Goal: Task Accomplishment & Management: Use online tool/utility

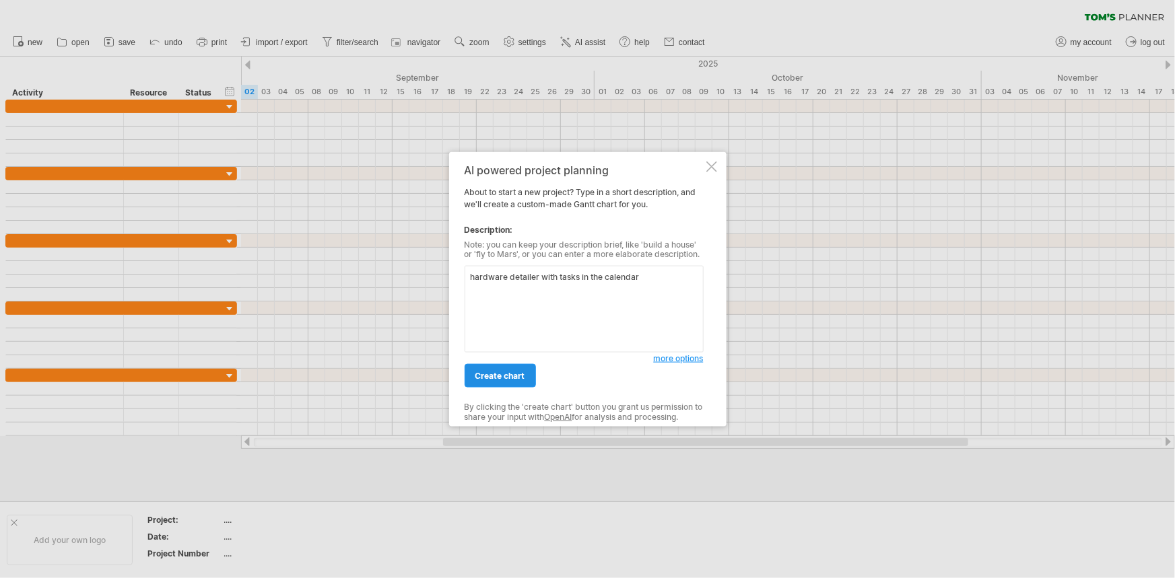
type textarea "hardware detailer with tasks in the calendar"
click at [480, 374] on span "create chart" at bounding box center [500, 376] width 50 height 10
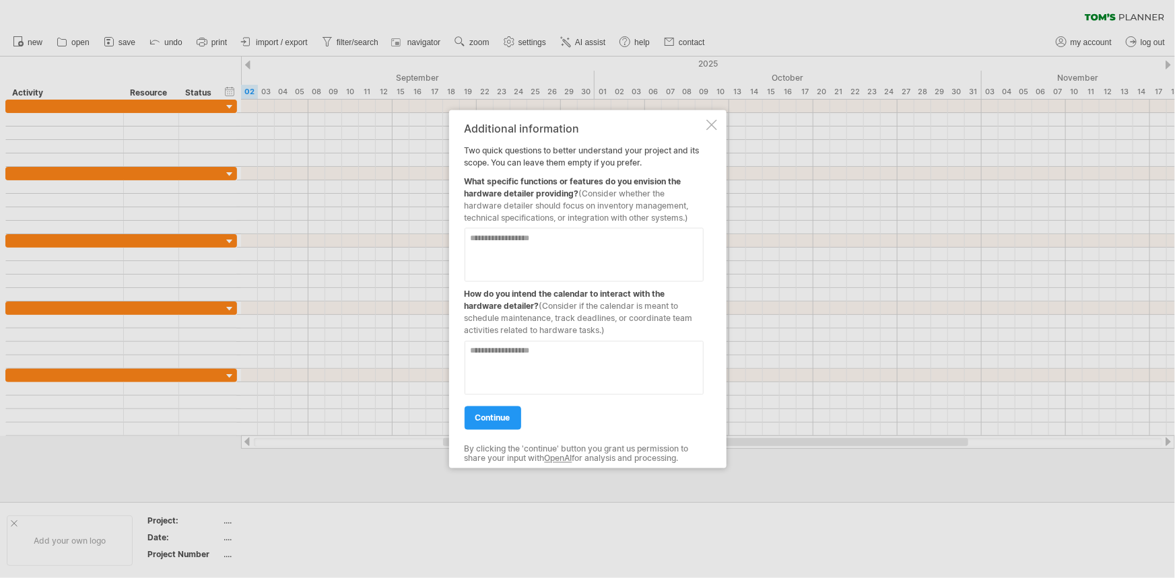
click at [230, 105] on div at bounding box center [587, 289] width 1175 height 578
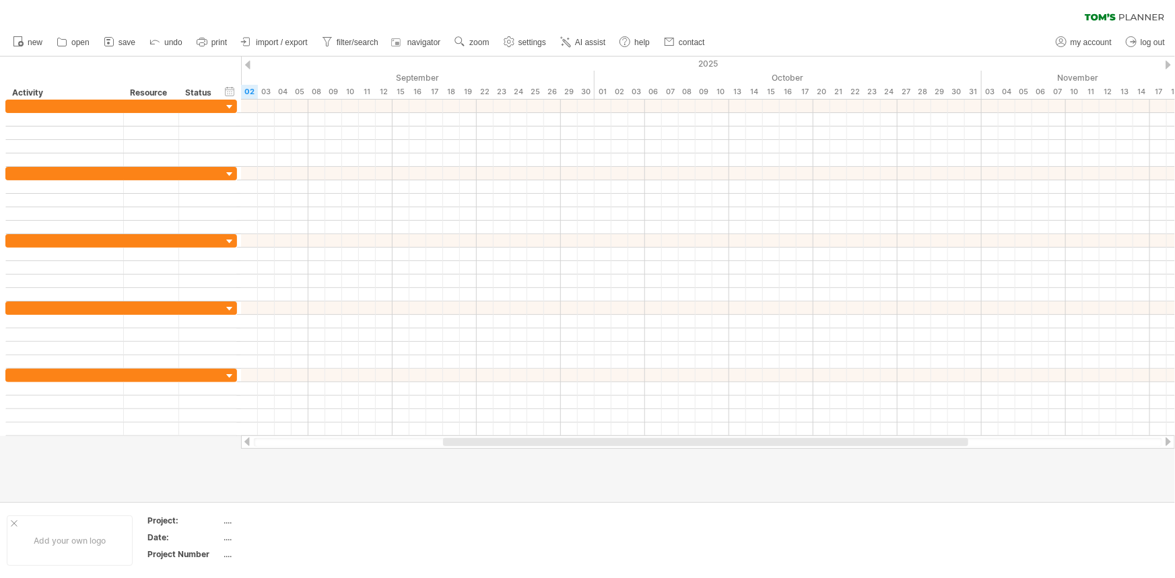
click at [230, 105] on div at bounding box center [230, 107] width 13 height 13
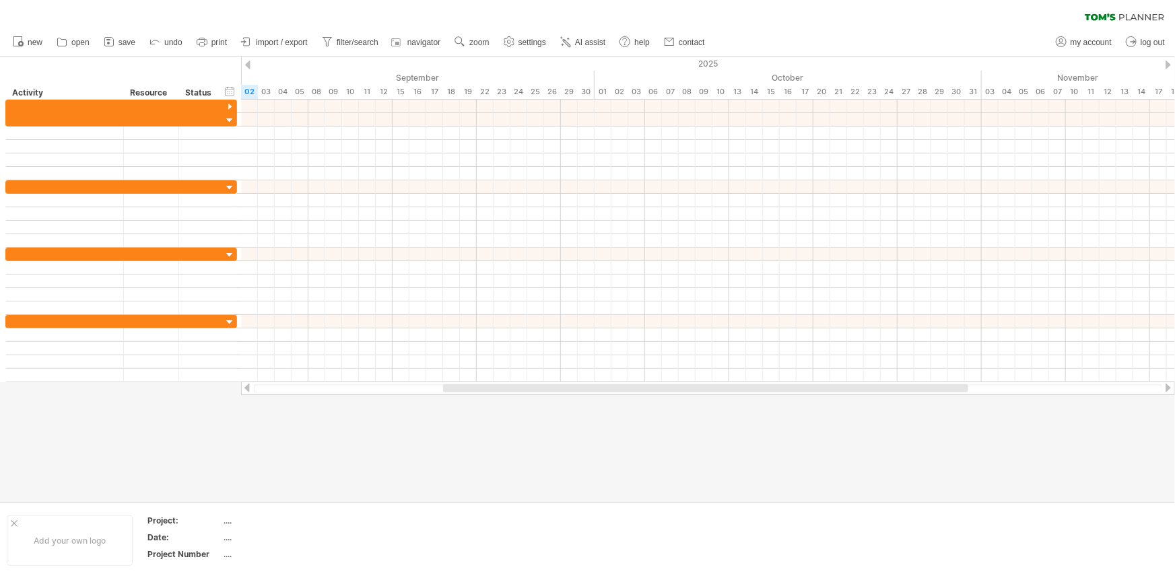
click at [230, 105] on div at bounding box center [230, 107] width 13 height 13
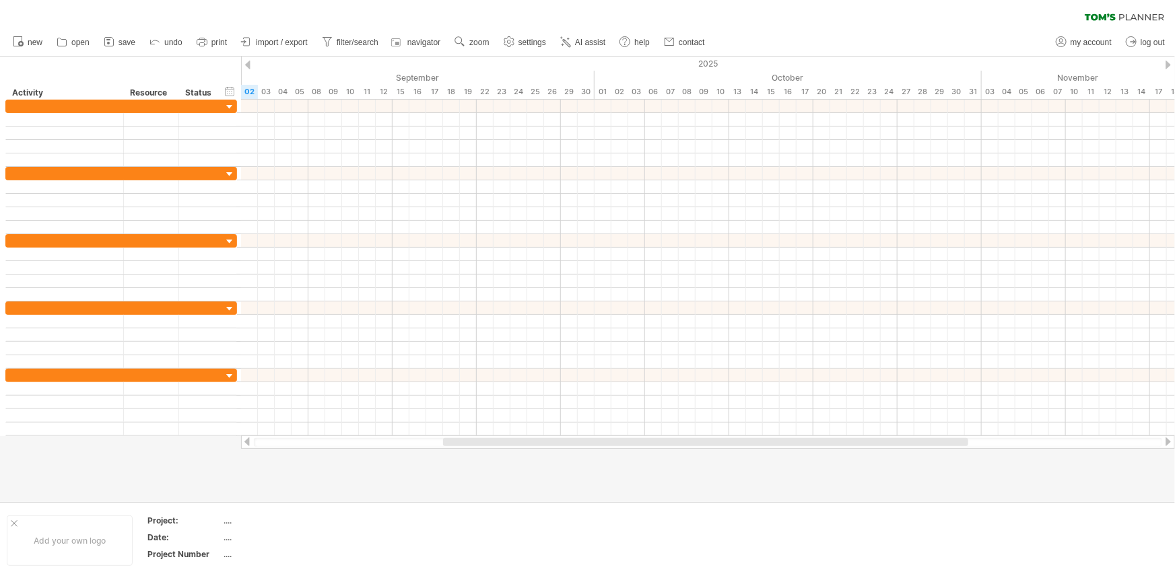
click at [230, 105] on div at bounding box center [230, 107] width 13 height 13
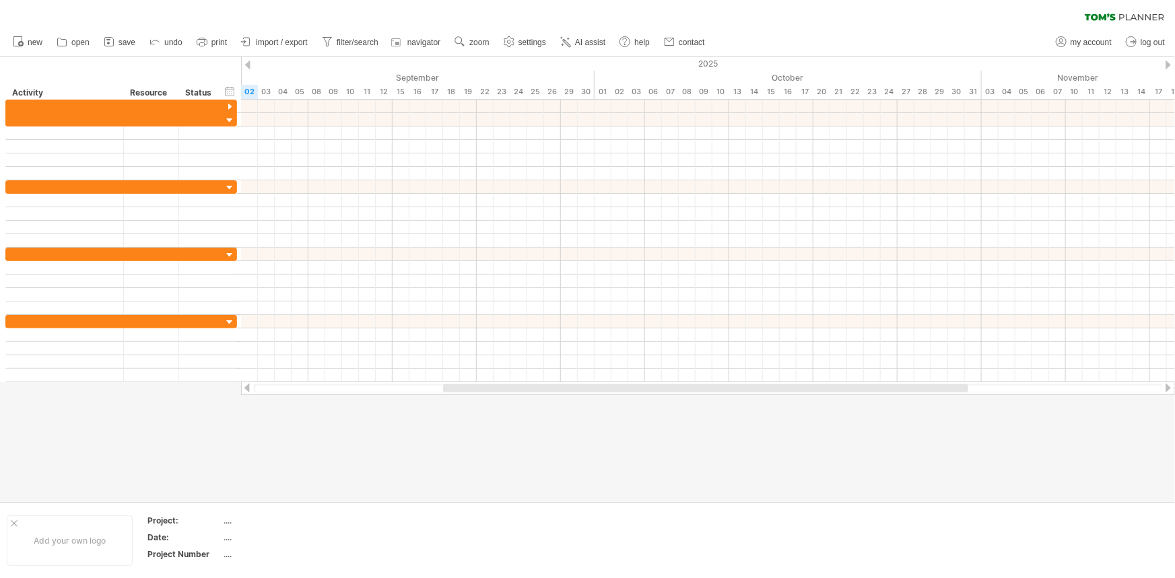
click at [230, 105] on div at bounding box center [230, 107] width 13 height 13
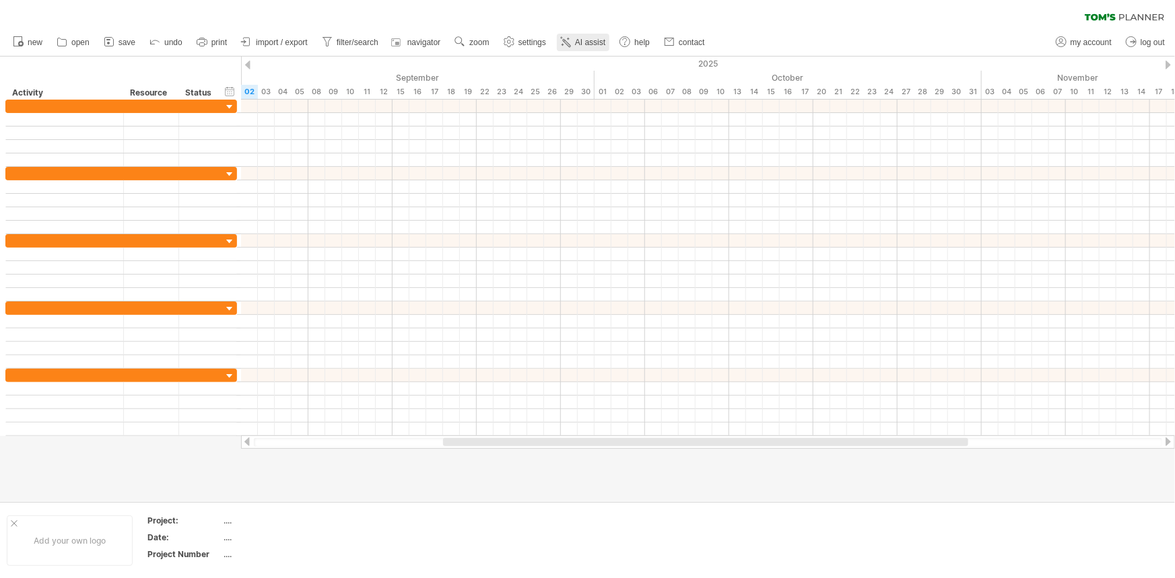
click at [575, 34] on link "AI assist" at bounding box center [583, 43] width 53 height 18
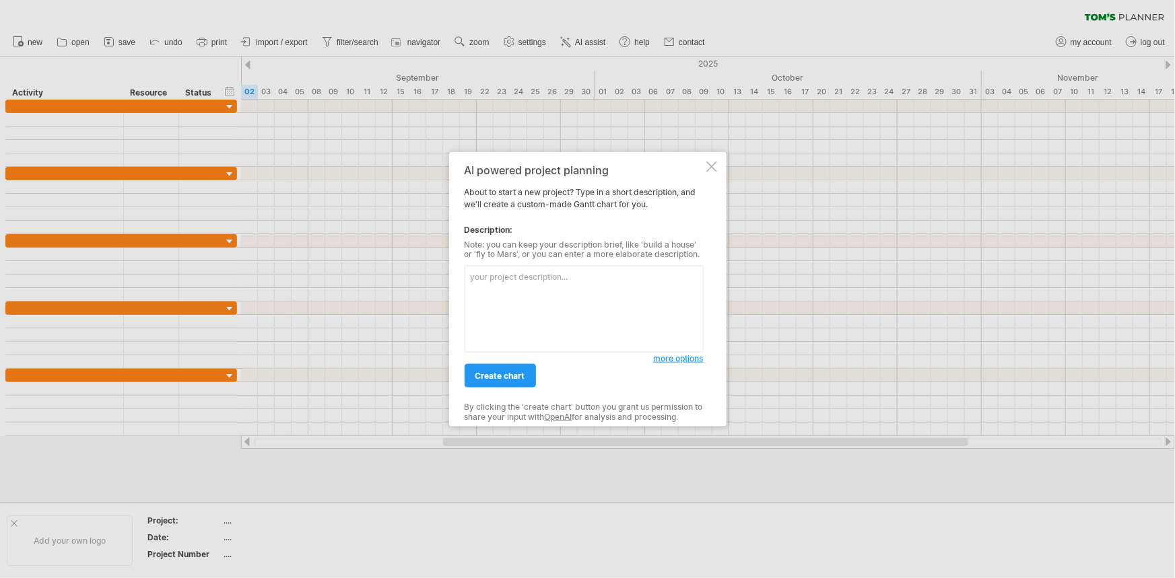
click at [673, 357] on span "more options" at bounding box center [679, 359] width 50 height 10
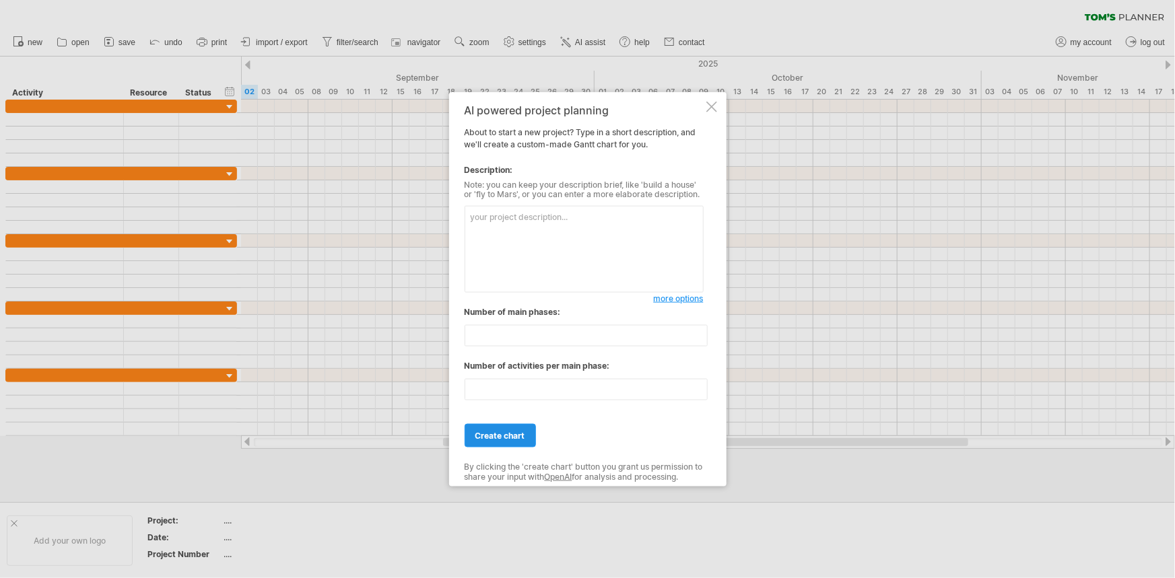
click at [523, 432] on span "create chart" at bounding box center [500, 436] width 50 height 10
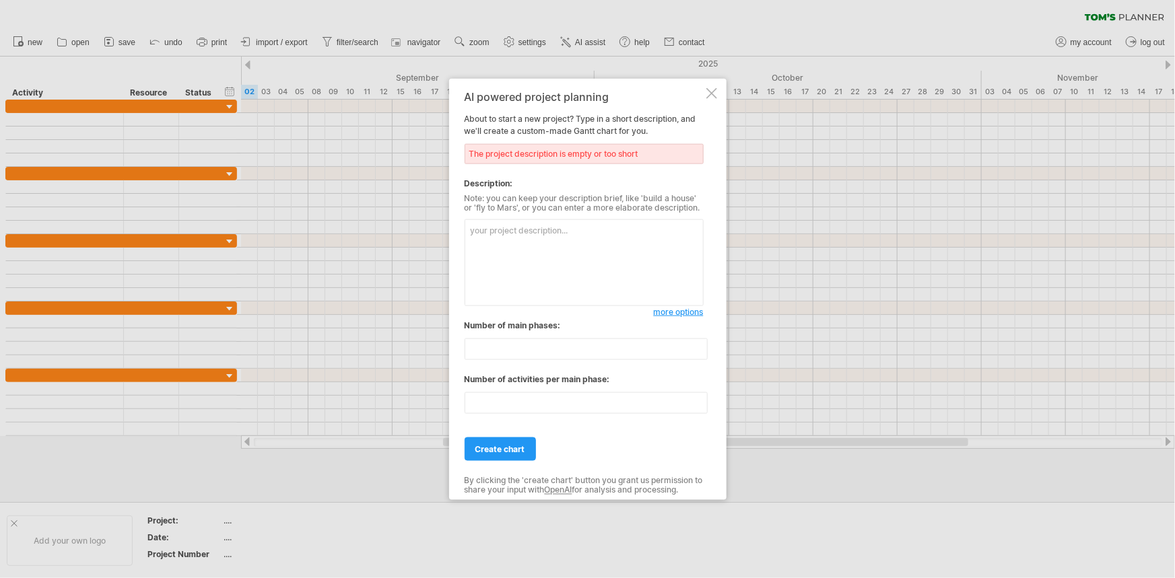
click at [599, 232] on textarea at bounding box center [584, 263] width 239 height 87
click at [671, 315] on span "more options" at bounding box center [679, 312] width 50 height 10
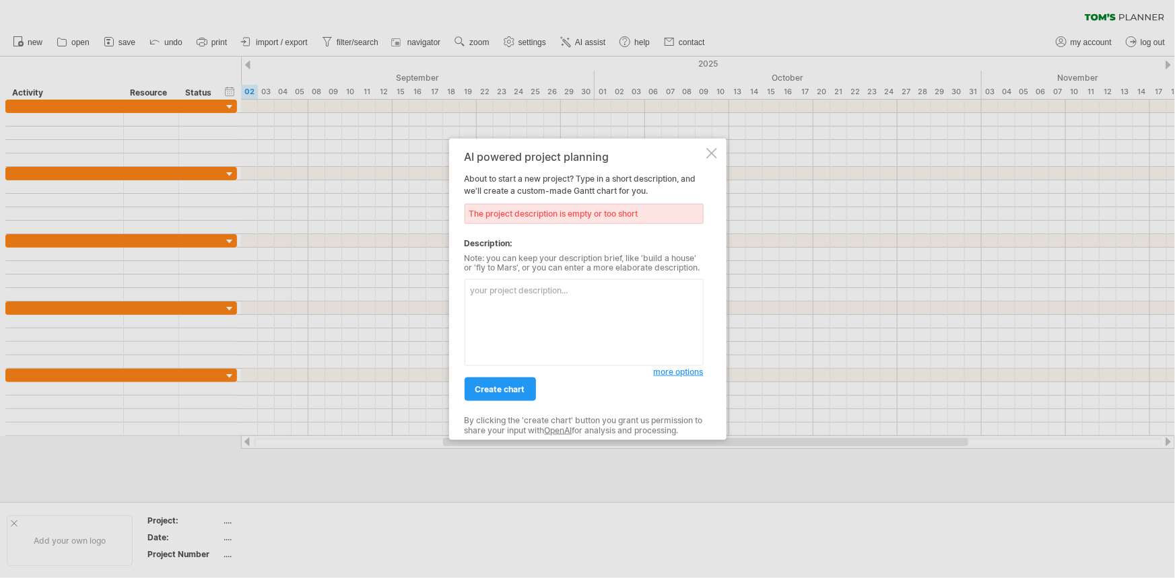
click at [704, 146] on div "AI powered project planning About to start a new project? Type in a short descr…" at bounding box center [587, 289] width 277 height 302
click at [714, 153] on div at bounding box center [711, 152] width 11 height 11
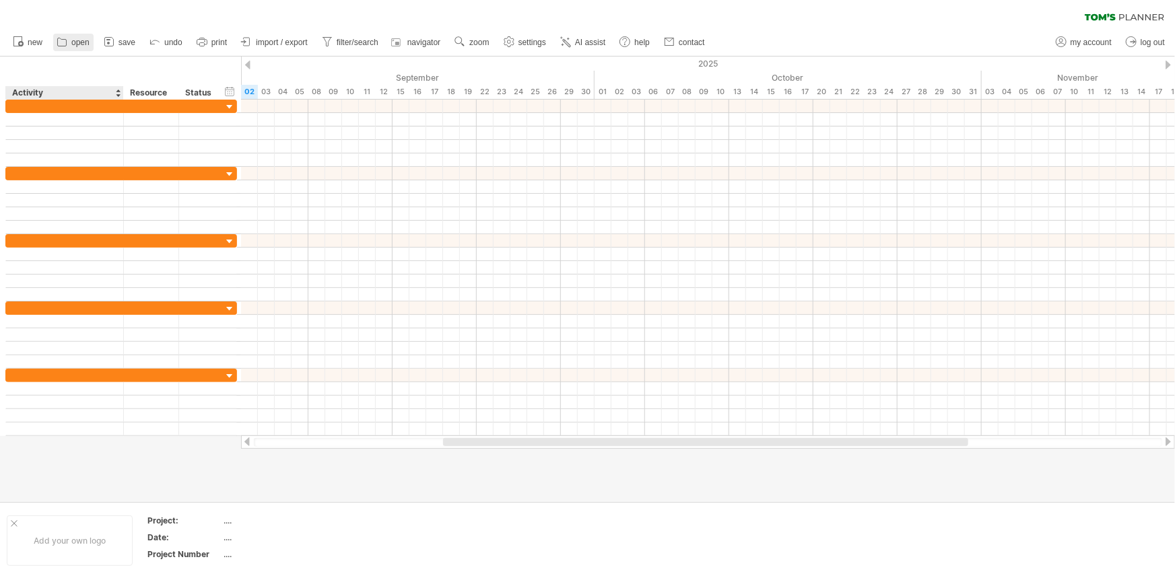
click at [66, 50] on link "open" at bounding box center [73, 43] width 40 height 18
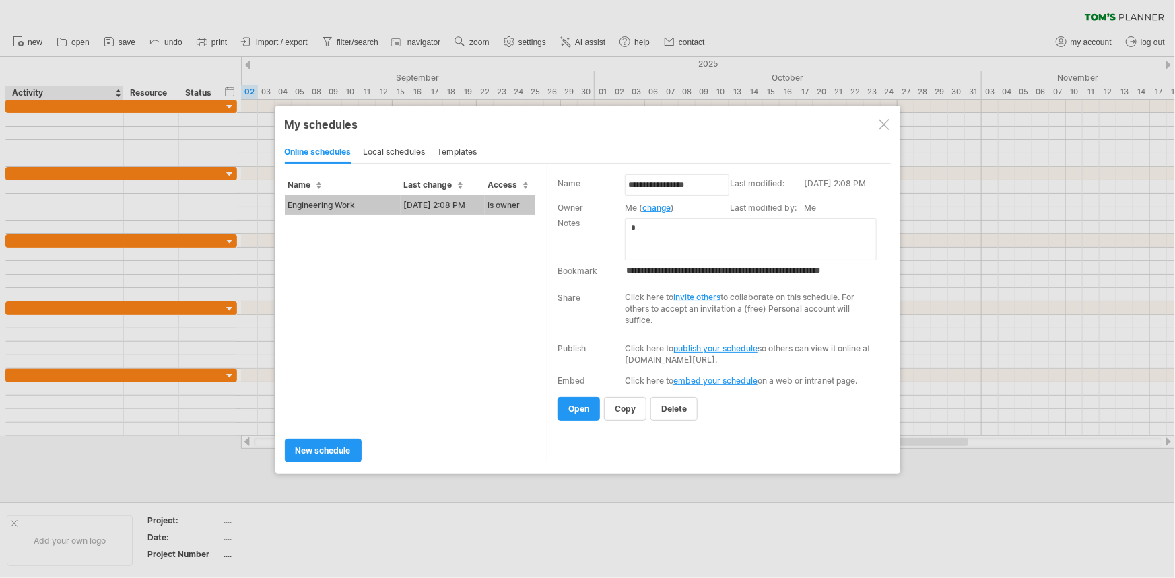
click at [374, 204] on td "Engineering Work" at bounding box center [343, 205] width 116 height 20
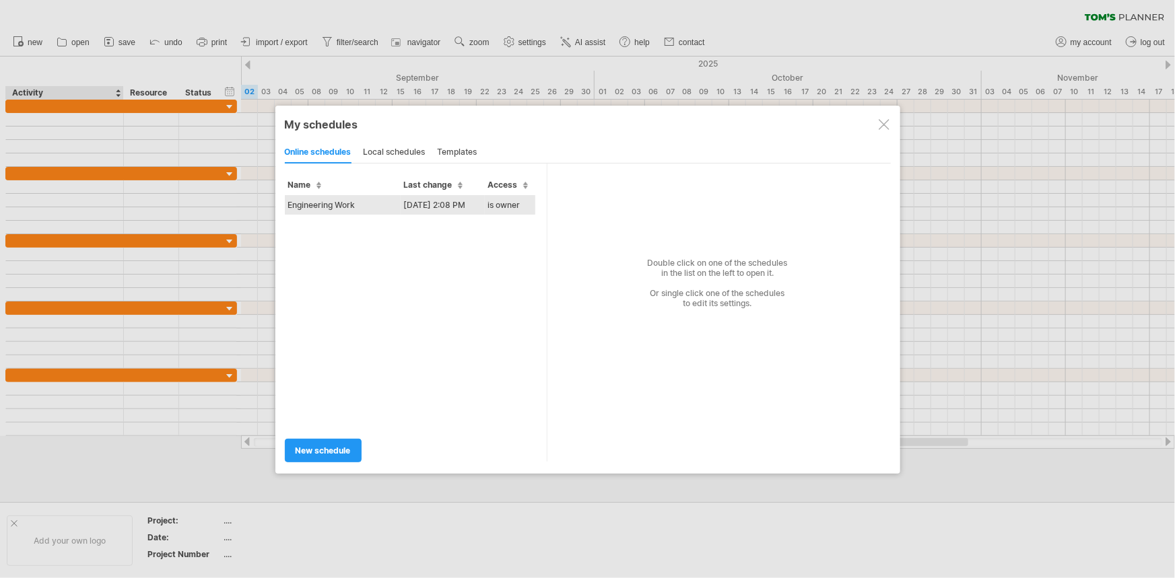
click at [356, 205] on td "Engineering Work" at bounding box center [343, 205] width 116 height 20
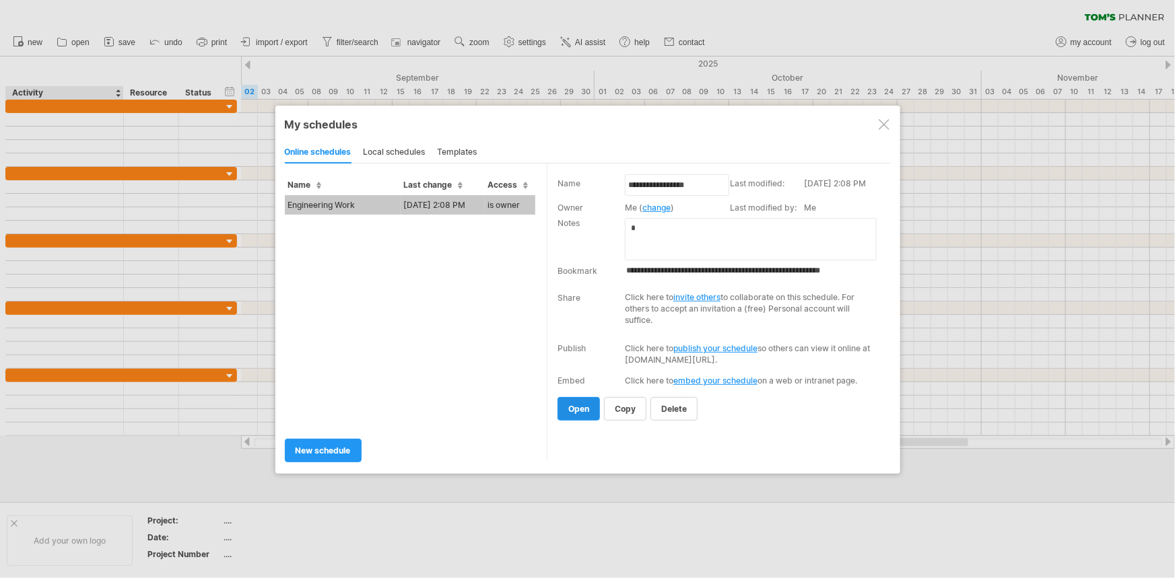
click at [592, 407] on link "open" at bounding box center [579, 409] width 42 height 24
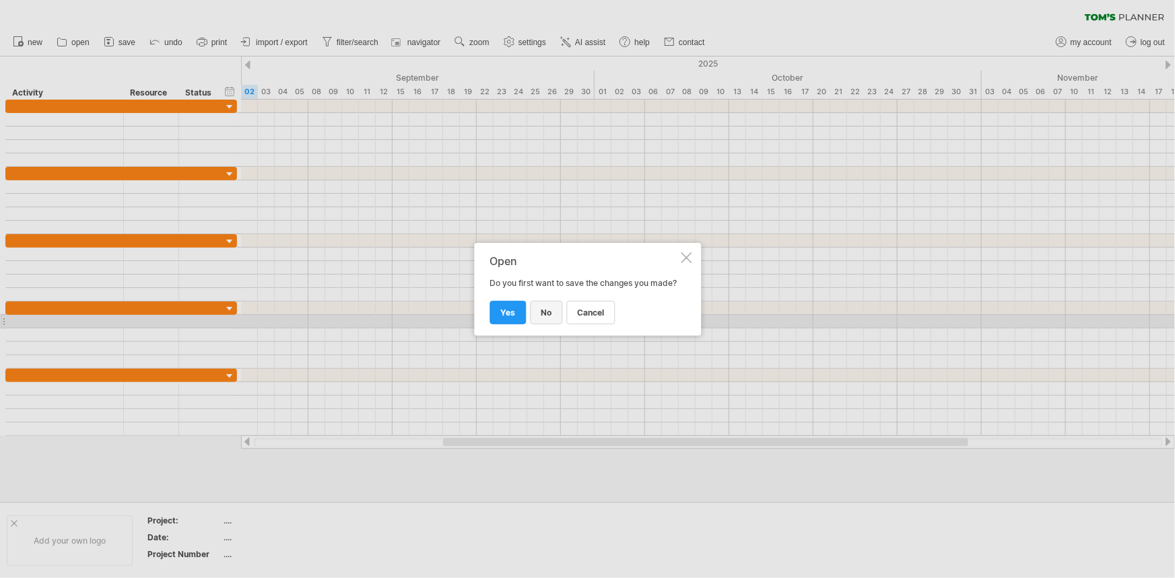
click at [541, 315] on span "no" at bounding box center [546, 313] width 11 height 10
